Goal: Task Accomplishment & Management: Manage account settings

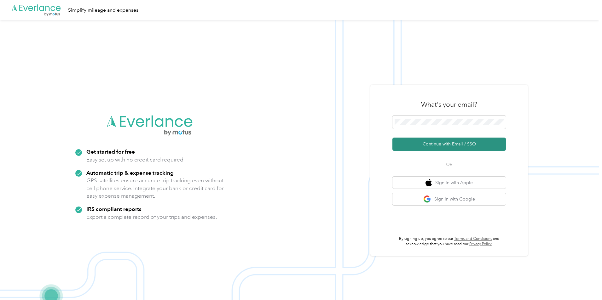
click at [432, 146] on button "Continue with Email / SSO" at bounding box center [448, 144] width 113 height 13
click at [454, 142] on button "Continue with Email / SSO" at bounding box center [448, 144] width 113 height 13
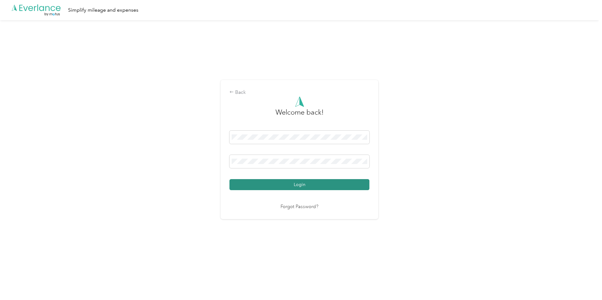
click at [305, 182] on button "Login" at bounding box center [299, 184] width 140 height 11
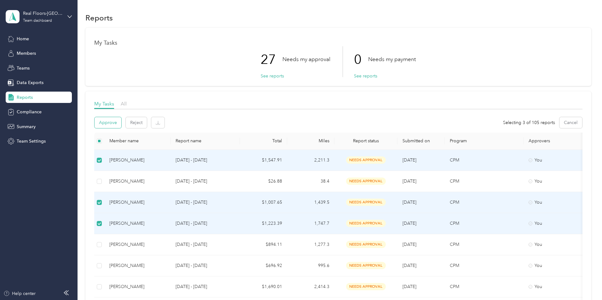
click at [121, 123] on button "Approve" at bounding box center [108, 122] width 27 height 11
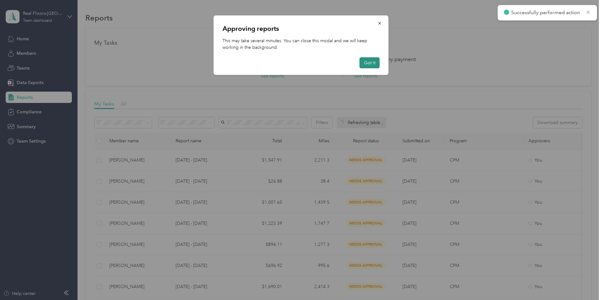
click at [367, 61] on button "Got it" at bounding box center [370, 62] width 20 height 11
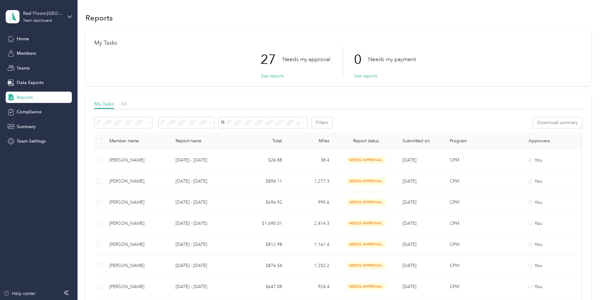
drag, startPoint x: 365, startPoint y: 78, endPoint x: 424, endPoint y: 31, distance: 74.9
click at [424, 31] on div "My Tasks 27 Needs my approval See reports 0 Needs my payment See reports" at bounding box center [338, 57] width 506 height 58
